Goal: Check status

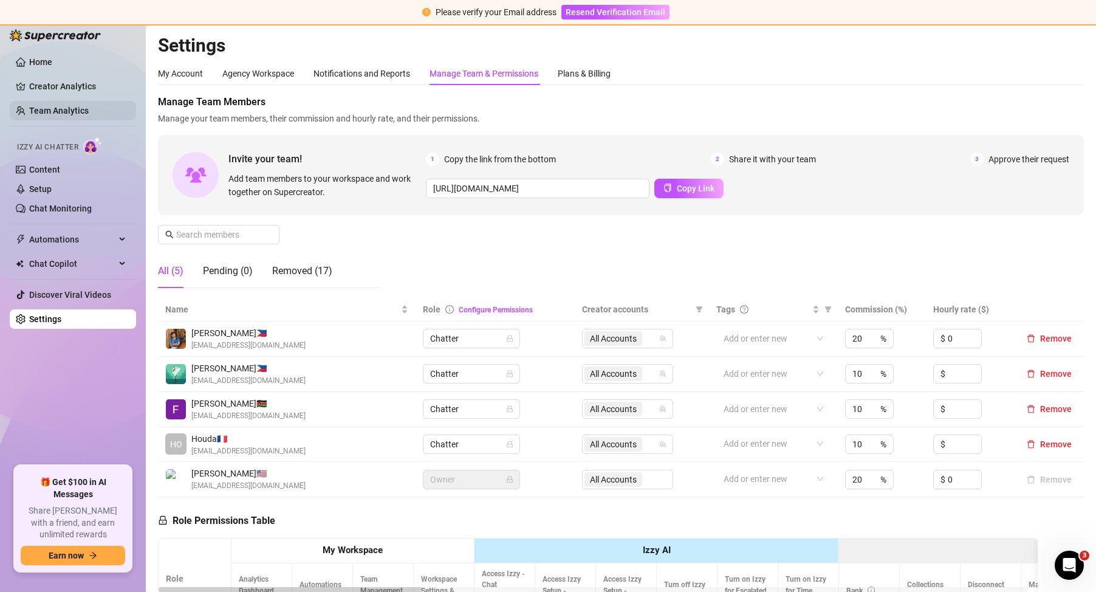
click at [84, 115] on link "Team Analytics" at bounding box center [59, 111] width 60 height 10
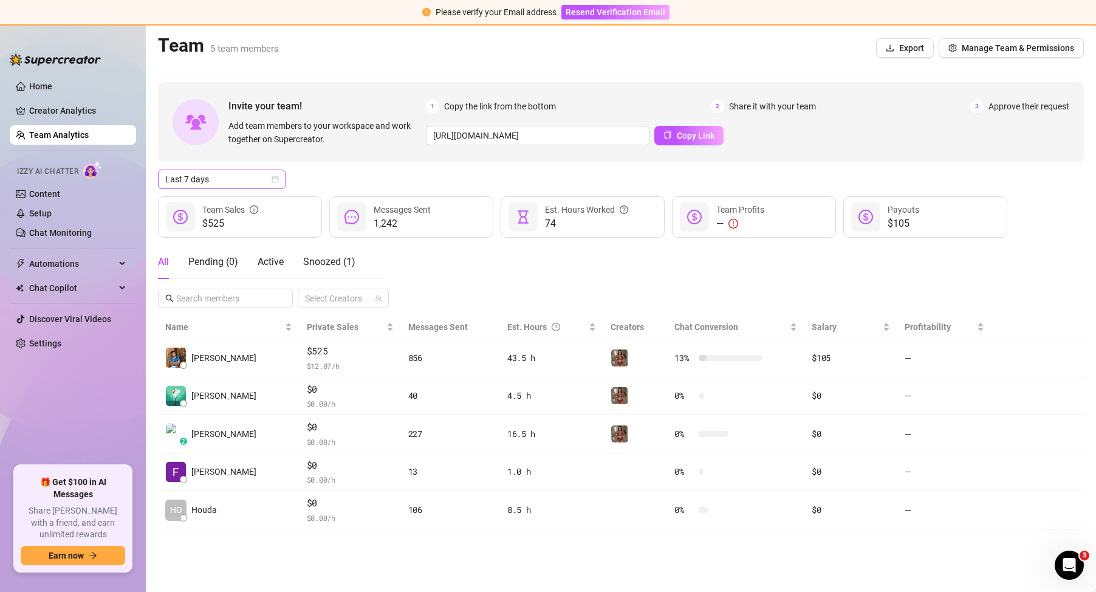
click at [232, 177] on span "Last 7 days" at bounding box center [221, 179] width 113 height 18
click at [230, 201] on div "Last 24 hours" at bounding box center [222, 203] width 108 height 13
click at [262, 181] on span "Last 24 hours" at bounding box center [221, 179] width 113 height 18
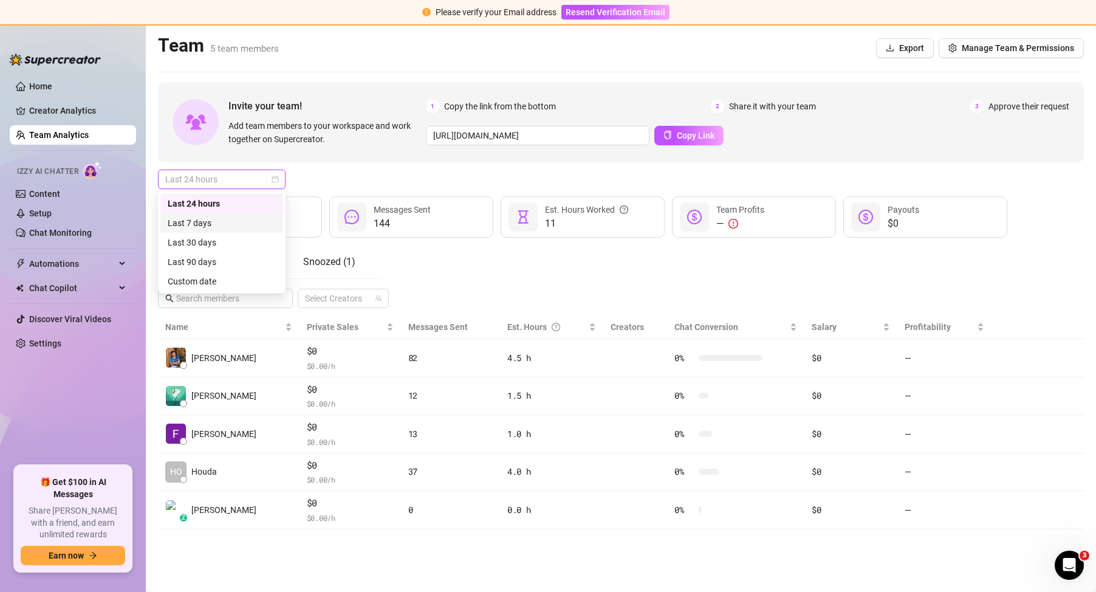
click at [251, 218] on div "Last 7 days" at bounding box center [222, 222] width 108 height 13
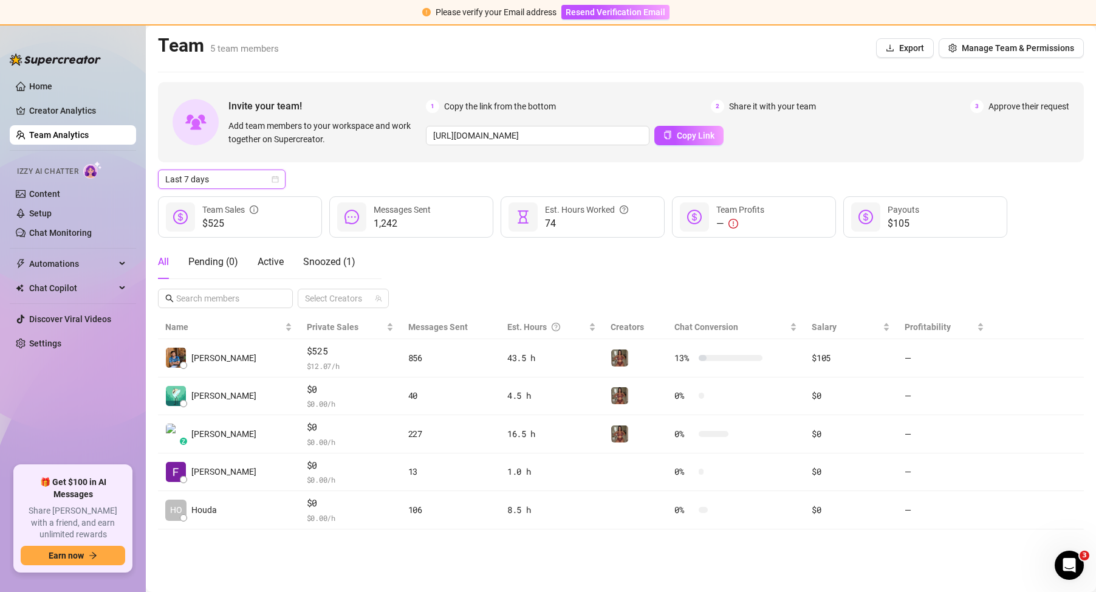
click at [268, 180] on span "Last 7 days" at bounding box center [221, 179] width 113 height 18
click at [236, 200] on div "Last 24 hours" at bounding box center [222, 203] width 108 height 13
